Goal: Task Accomplishment & Management: Use online tool/utility

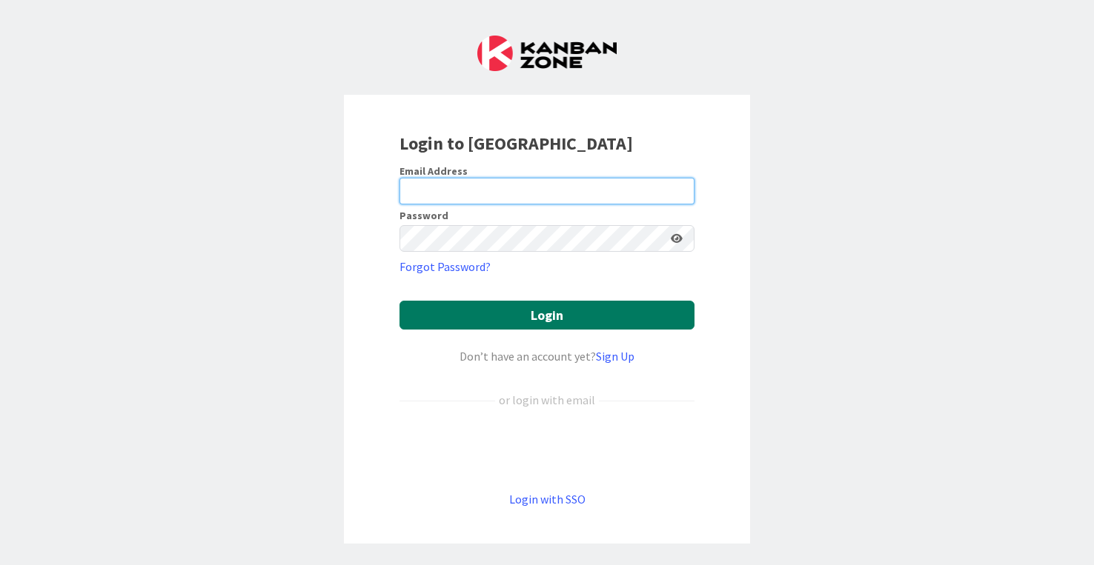
type input "[PERSON_NAME][EMAIL_ADDRESS][DOMAIN_NAME]"
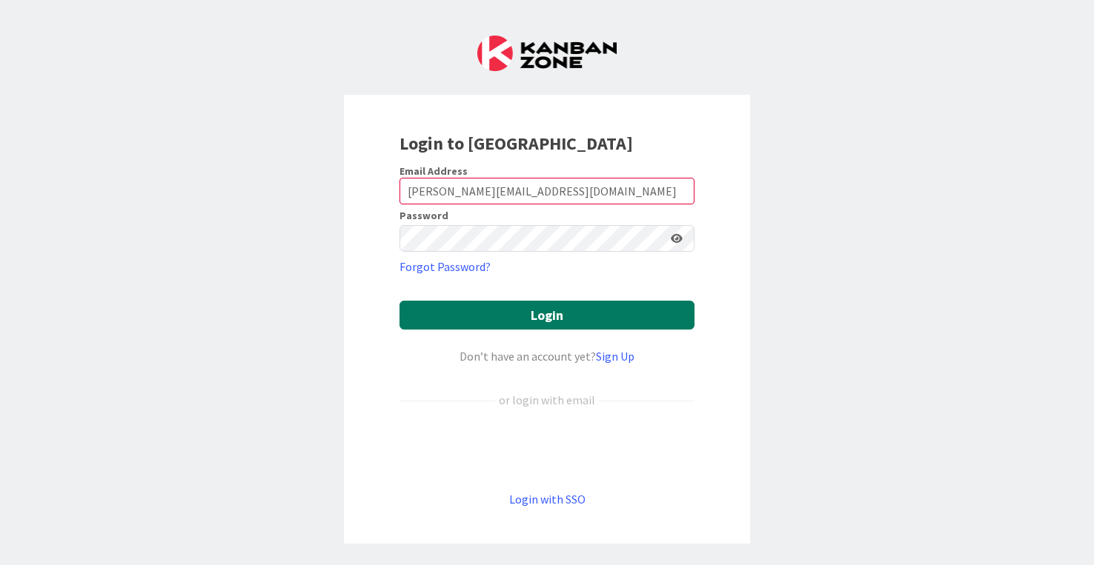
click at [543, 309] on button "Login" at bounding box center [546, 315] width 295 height 29
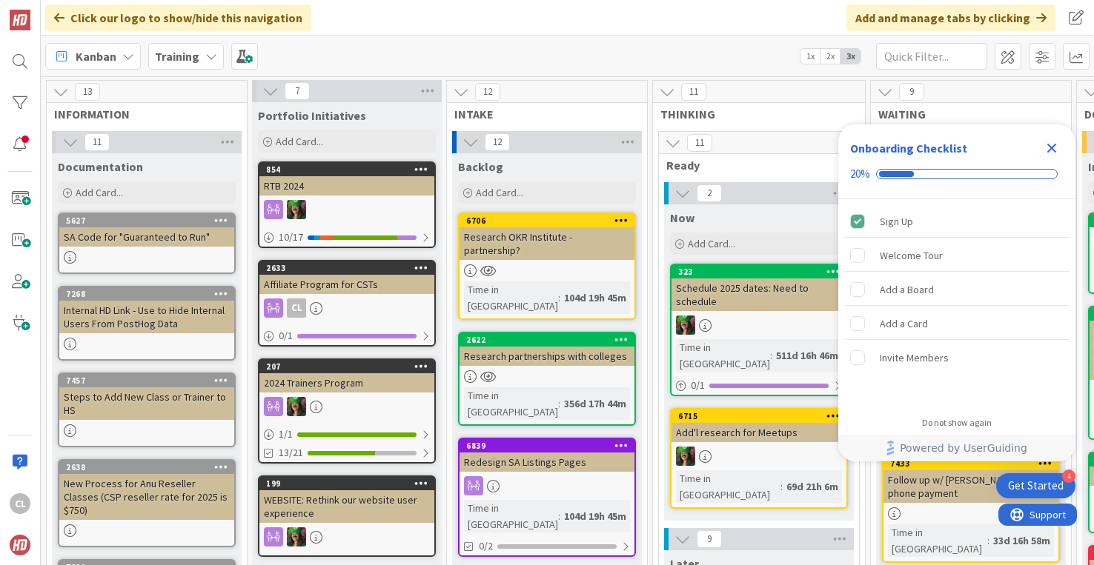
click at [1046, 142] on icon "Close Checklist" at bounding box center [1052, 148] width 18 height 18
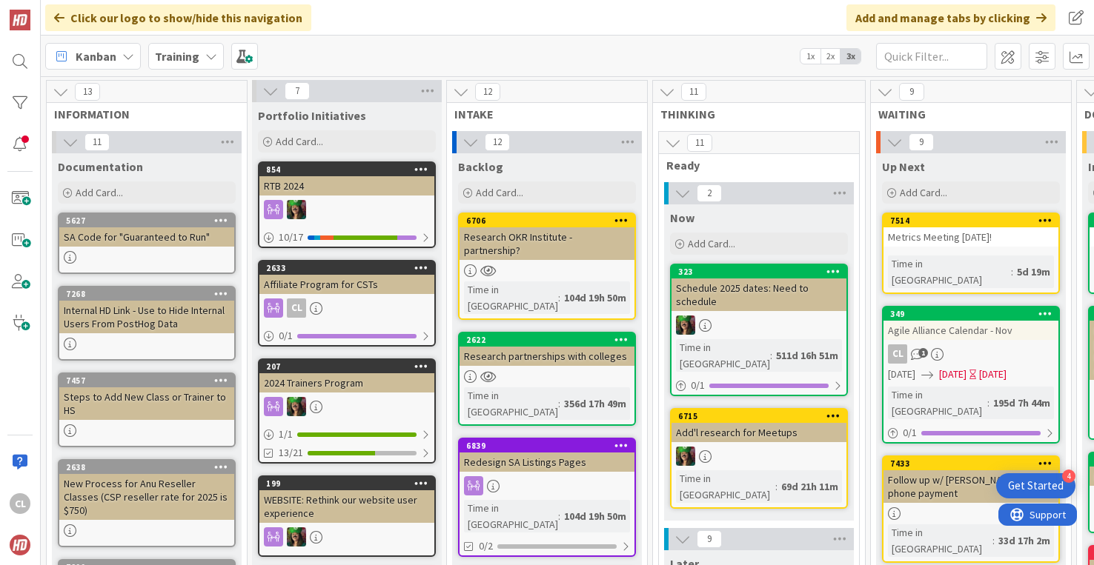
click at [196, 53] on b "Training" at bounding box center [177, 56] width 44 height 15
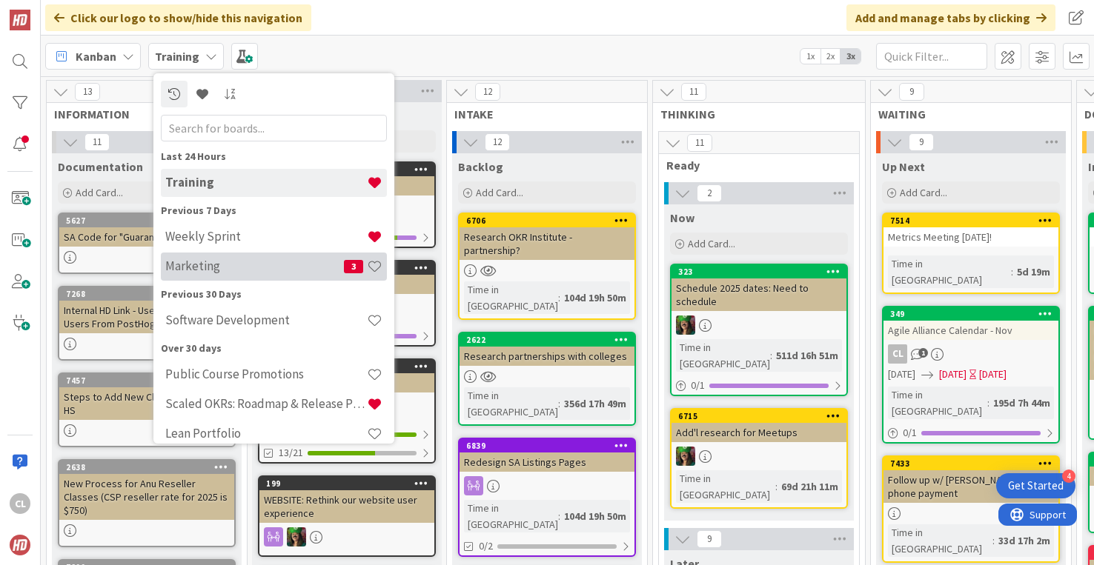
click at [213, 262] on h4 "Marketing" at bounding box center [254, 266] width 179 height 15
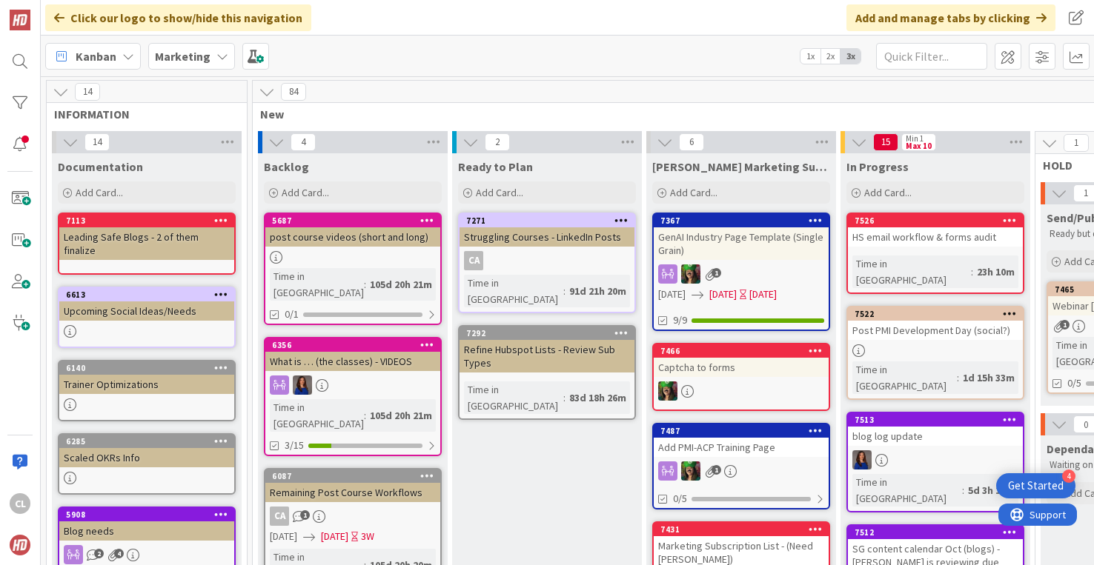
click at [194, 61] on b "Marketing" at bounding box center [183, 56] width 56 height 15
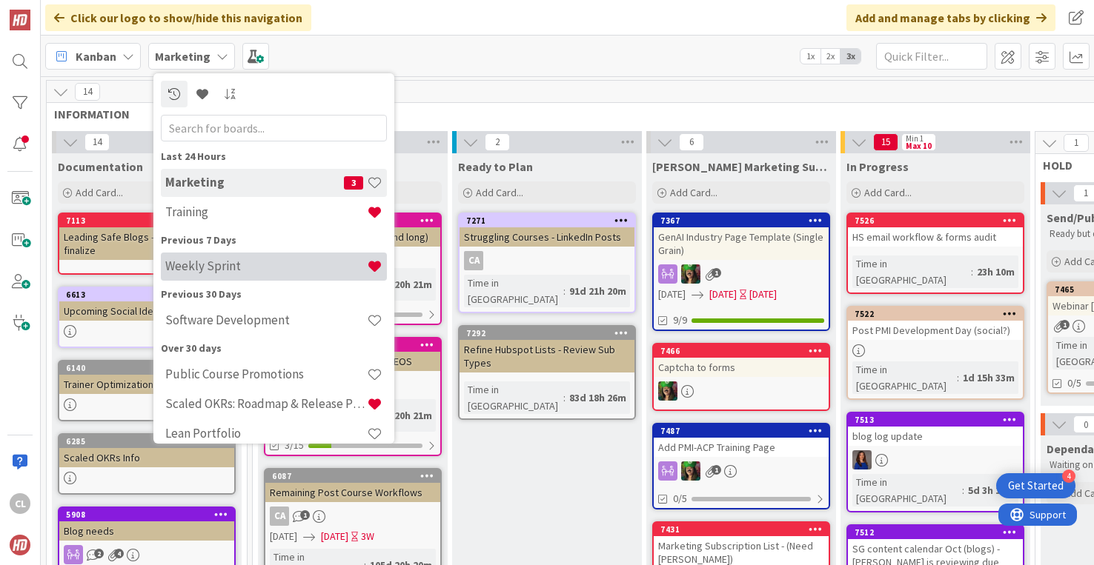
click at [222, 267] on h4 "Weekly Sprint" at bounding box center [266, 266] width 202 height 15
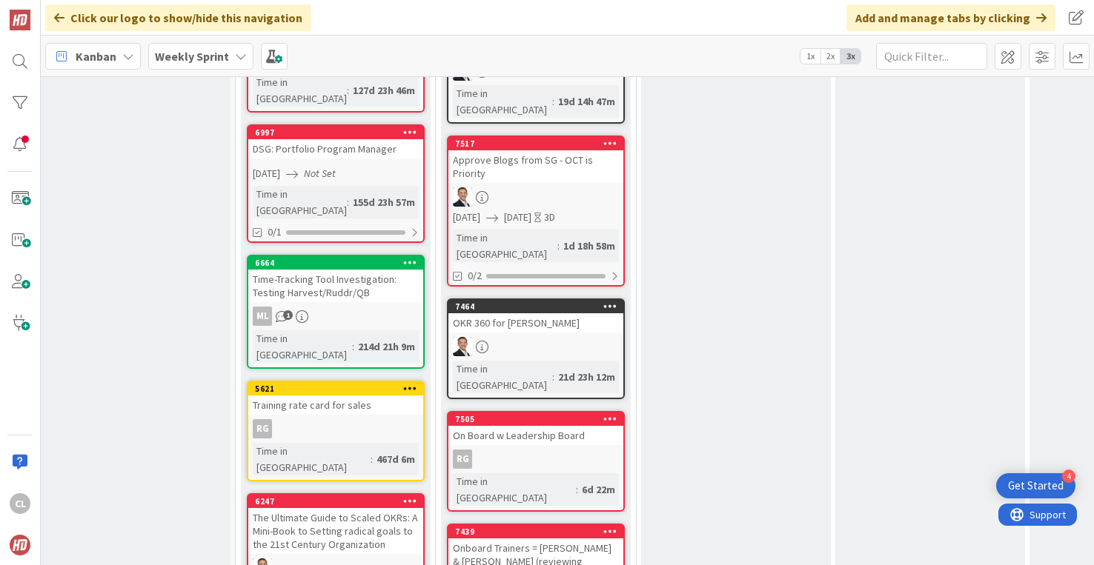
scroll to position [1447, 5]
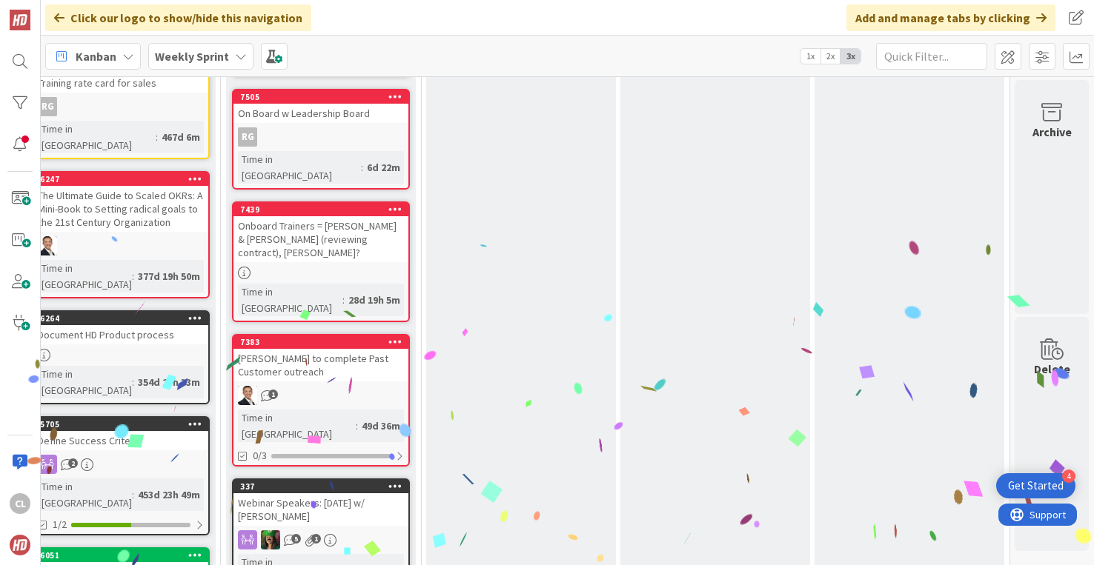
scroll to position [1755, 220]
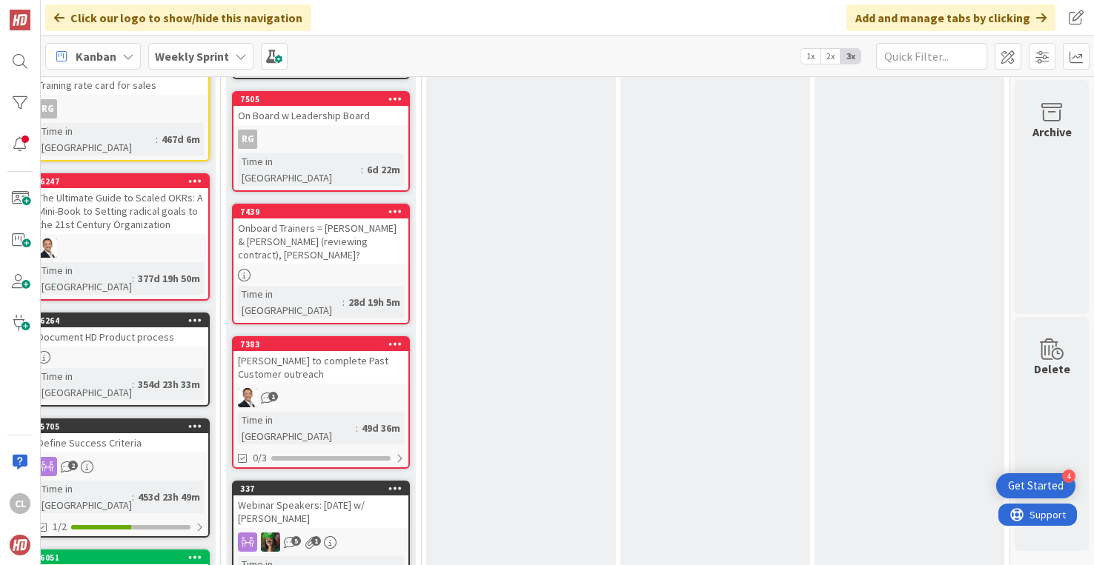
click at [302, 351] on div "[PERSON_NAME] to complete Past Customer outreach" at bounding box center [320, 367] width 175 height 33
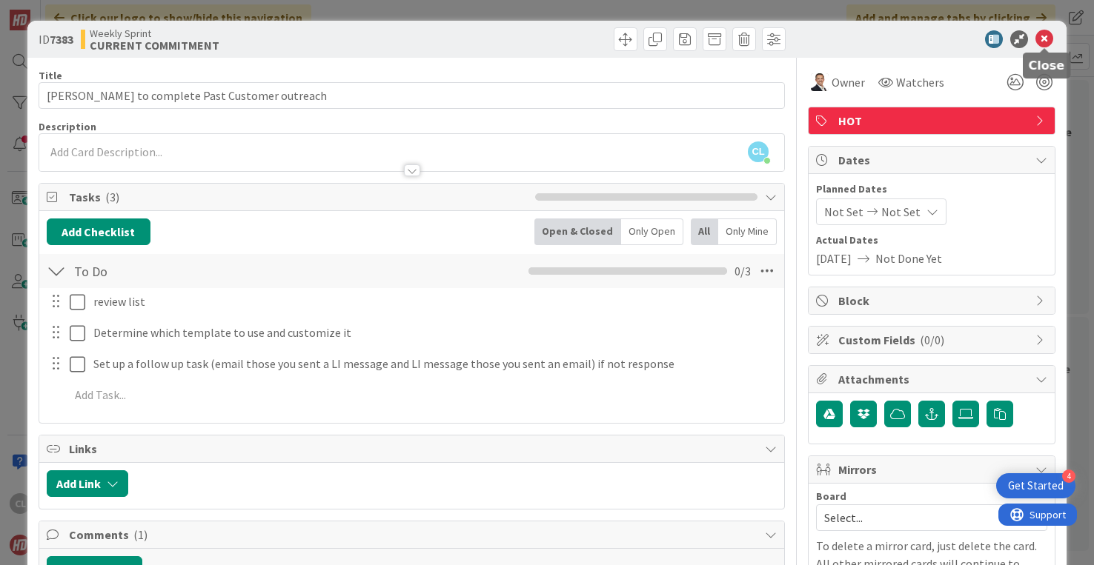
click at [1048, 39] on icon at bounding box center [1044, 39] width 18 height 18
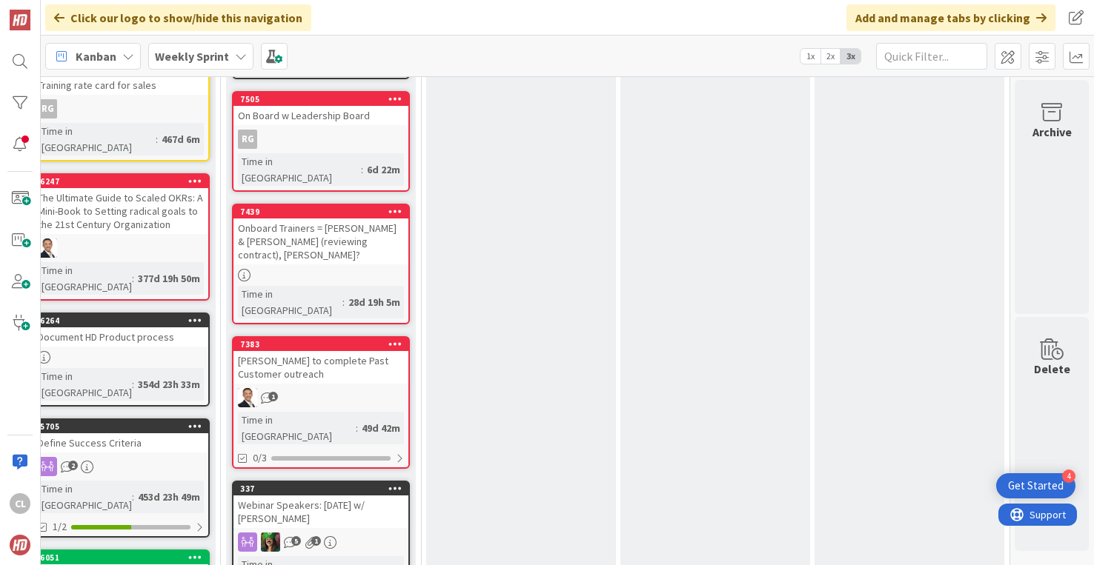
click at [290, 336] on div "7383 [PERSON_NAME] to complete Past Customer outreach 1 Time in Column : 49d 42…" at bounding box center [321, 402] width 178 height 133
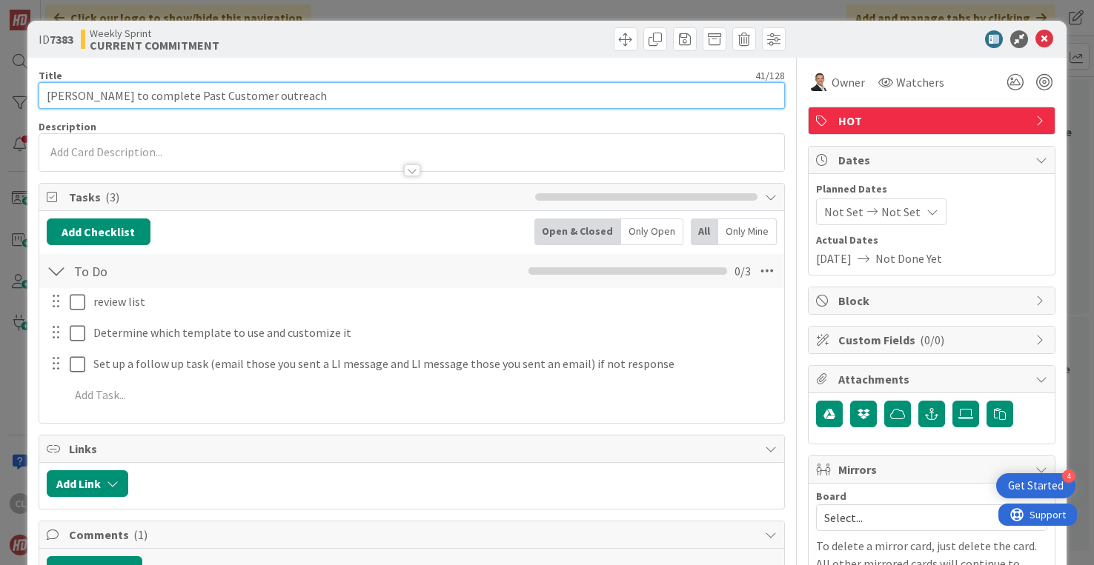
click at [406, 94] on input "[PERSON_NAME] to complete Past Customer outreach" at bounding box center [412, 95] width 746 height 27
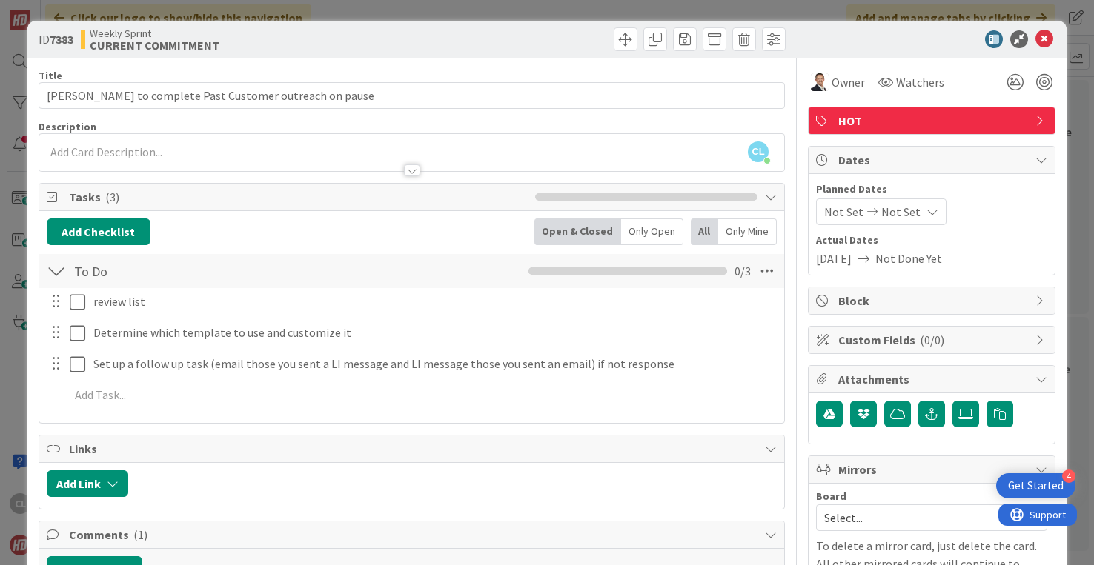
click at [459, 73] on div "Title 50 / 128" at bounding box center [412, 75] width 746 height 13
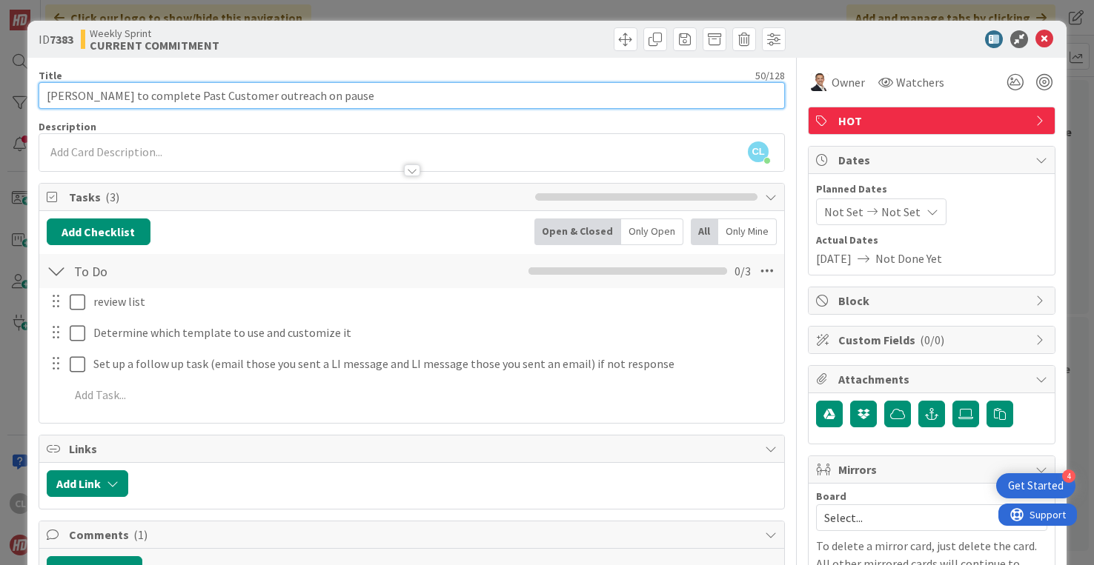
drag, startPoint x: 343, startPoint y: 98, endPoint x: 267, endPoint y: 94, distance: 76.4
click at [267, 94] on input "[PERSON_NAME] to complete Past Customer outreach on pause" at bounding box center [412, 95] width 746 height 27
type input "[PERSON_NAME] to complete Past Customer outreach - ON PAUSE"
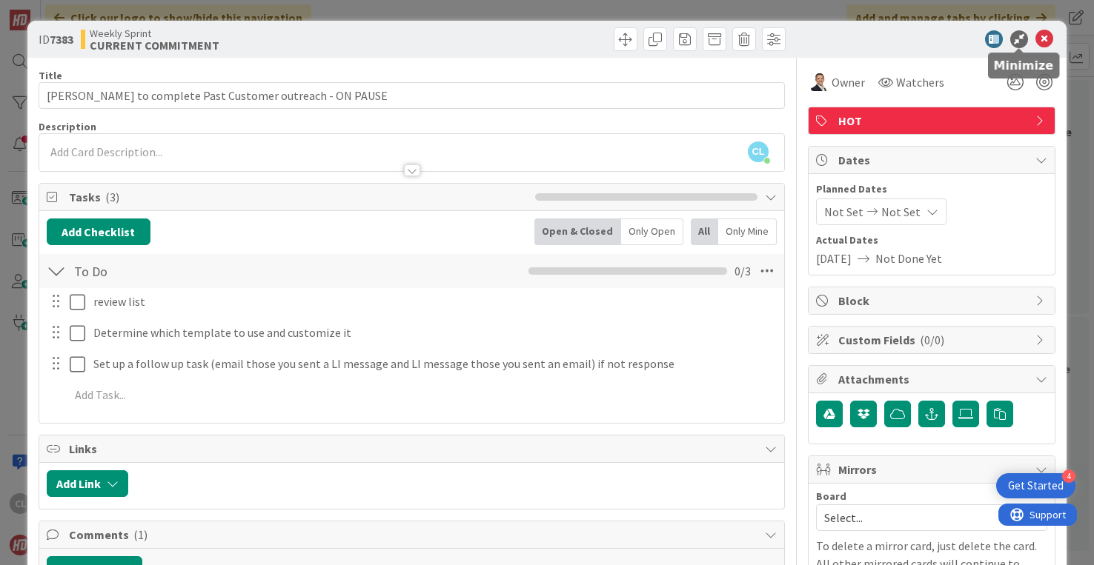
click at [1034, 38] on div at bounding box center [924, 39] width 262 height 18
click at [1040, 39] on icon at bounding box center [1044, 39] width 18 height 18
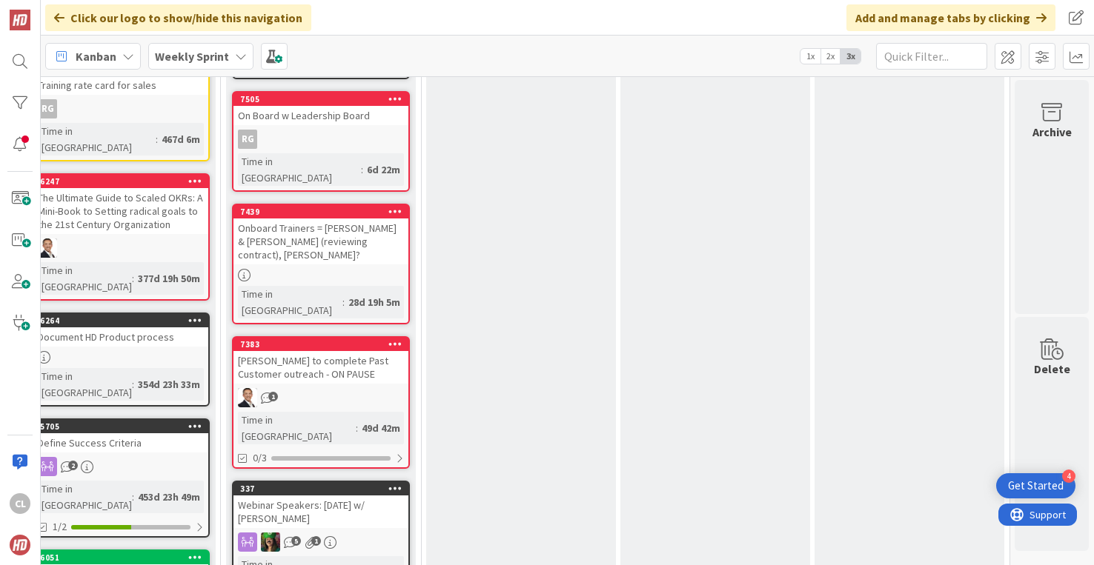
click at [363, 351] on div "[PERSON_NAME] to complete Past Customer outreach - ON PAUSE" at bounding box center [320, 367] width 175 height 33
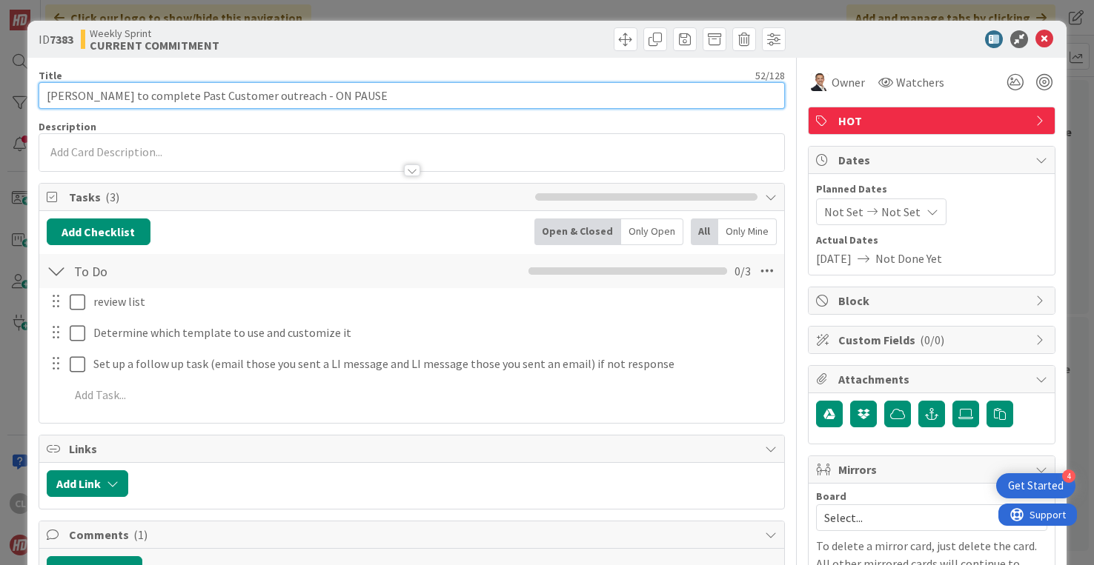
click at [380, 96] on input "[PERSON_NAME] to complete Past Customer outreach - ON PAUSE" at bounding box center [412, 95] width 746 height 27
type input "[PERSON_NAME] to complete Past Customer outreach - ON PAUSE 10/13"
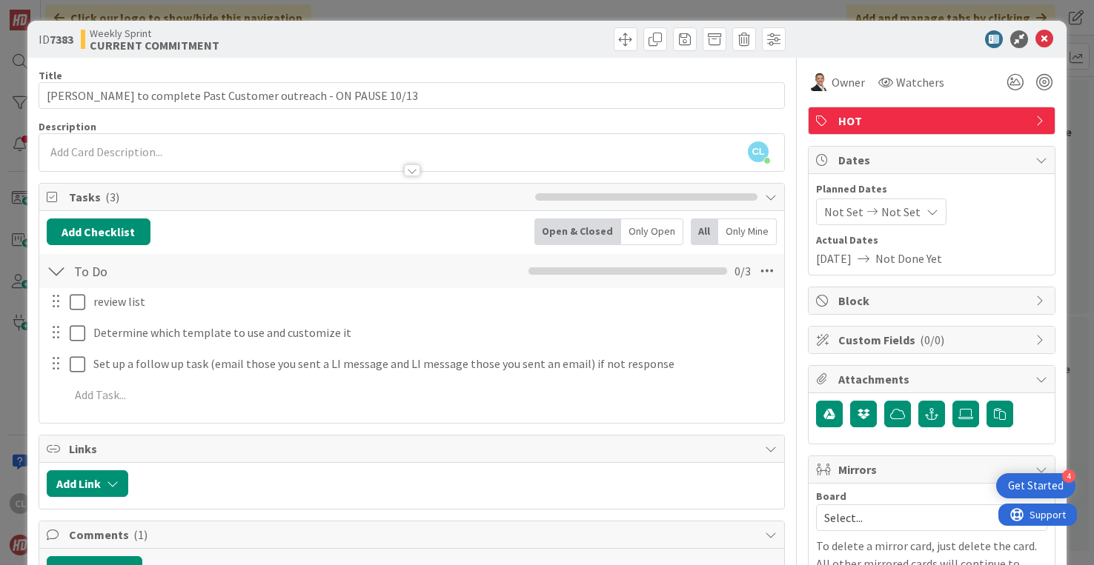
click at [1048, 35] on icon at bounding box center [1044, 39] width 18 height 18
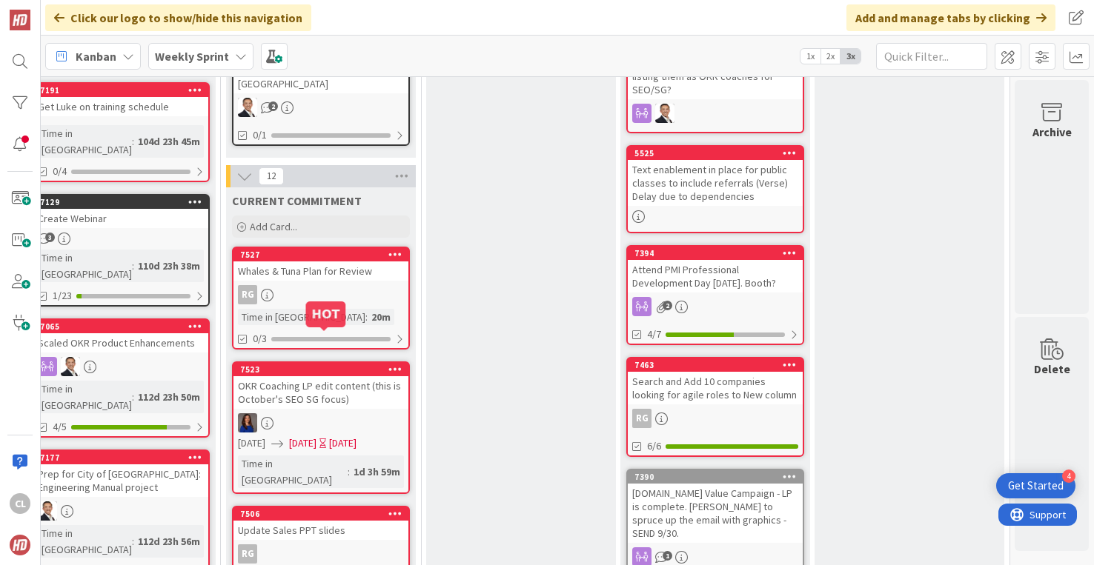
scroll to position [605, 220]
